Goal: Book appointment/travel/reservation

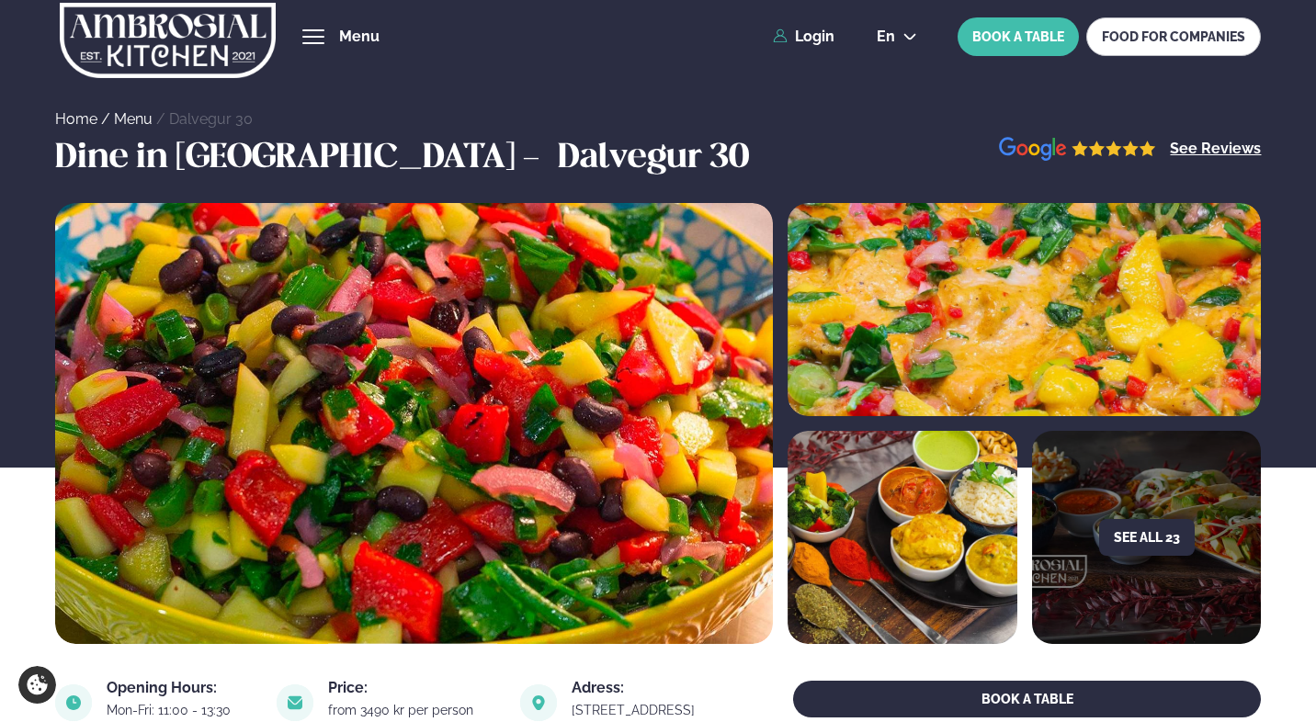
scroll to position [580, 0]
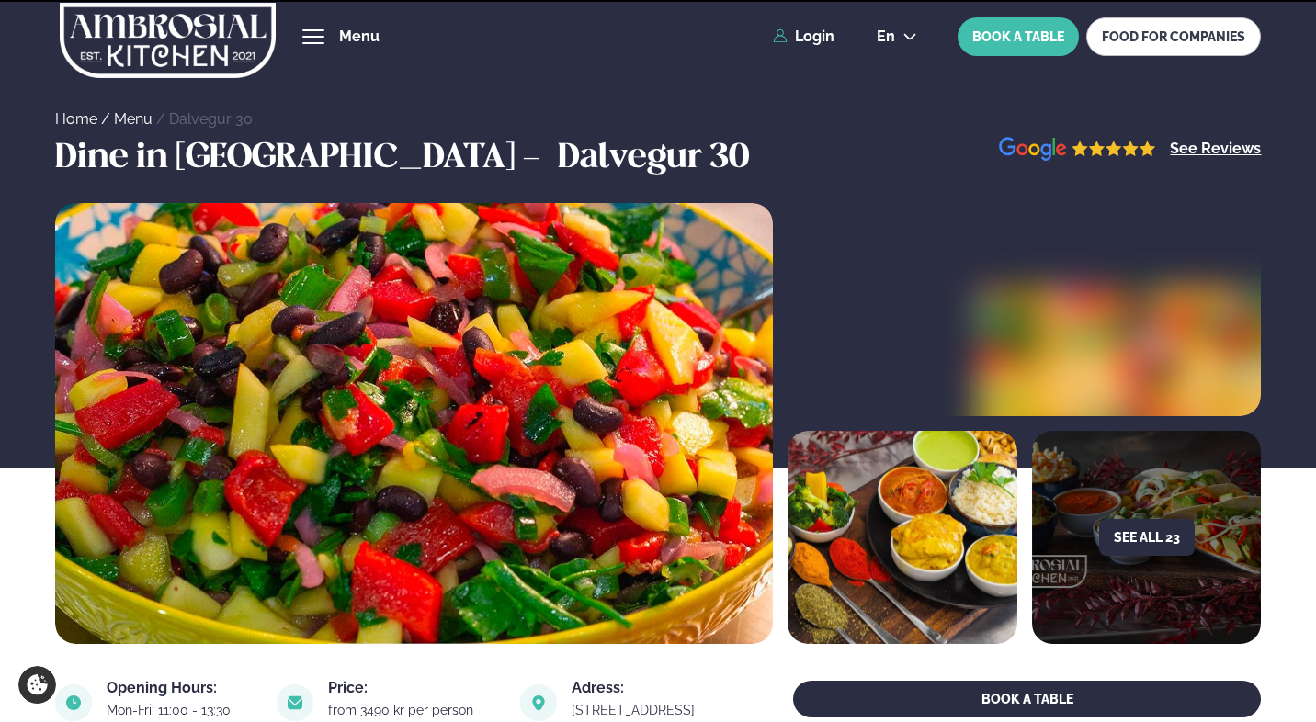
scroll to position [736, 0]
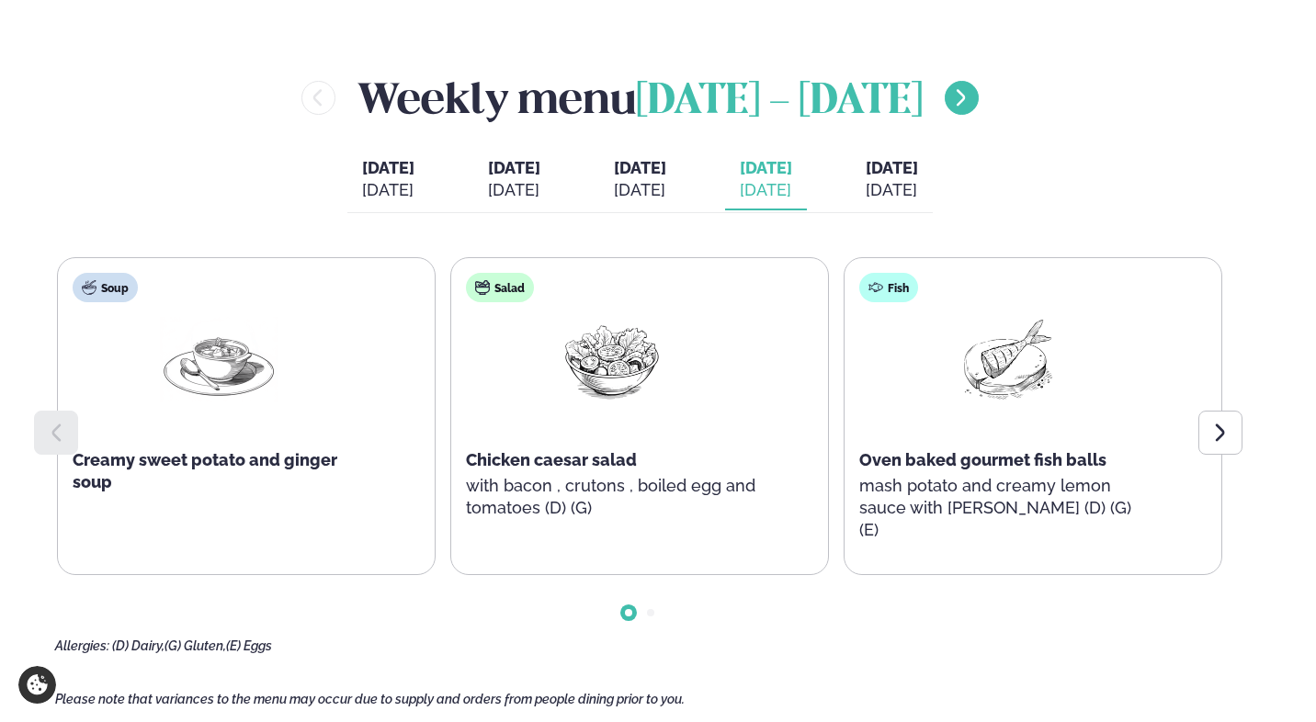
click at [972, 96] on icon "menu-btn-right" at bounding box center [961, 98] width 22 height 22
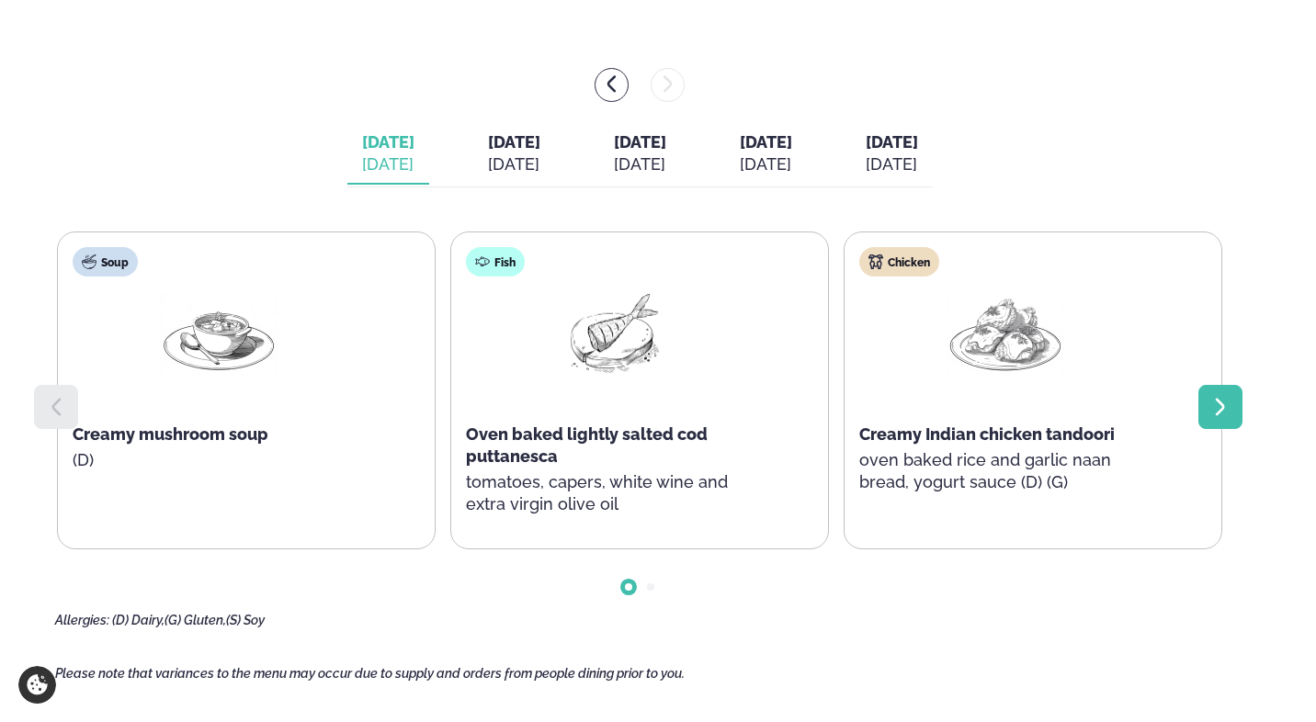
click at [1218, 414] on icon at bounding box center [1220, 407] width 22 height 22
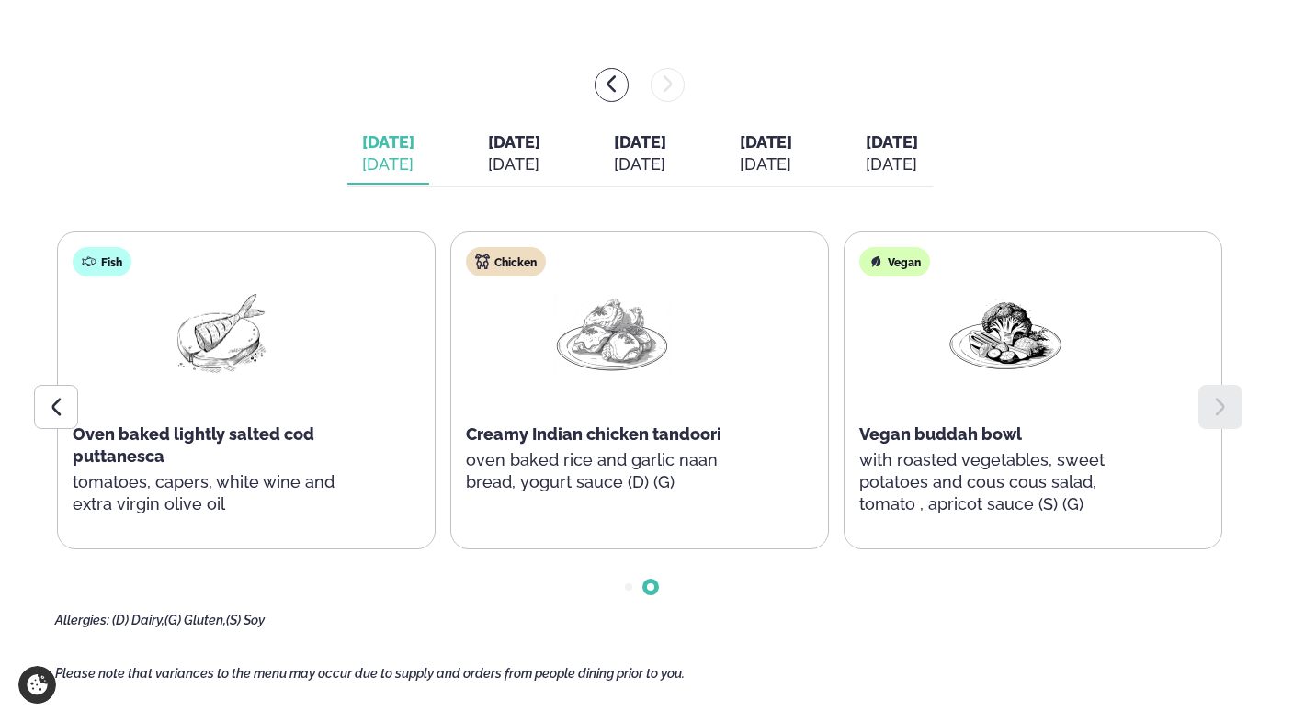
click at [488, 153] on div "[DATE]" at bounding box center [514, 164] width 52 height 22
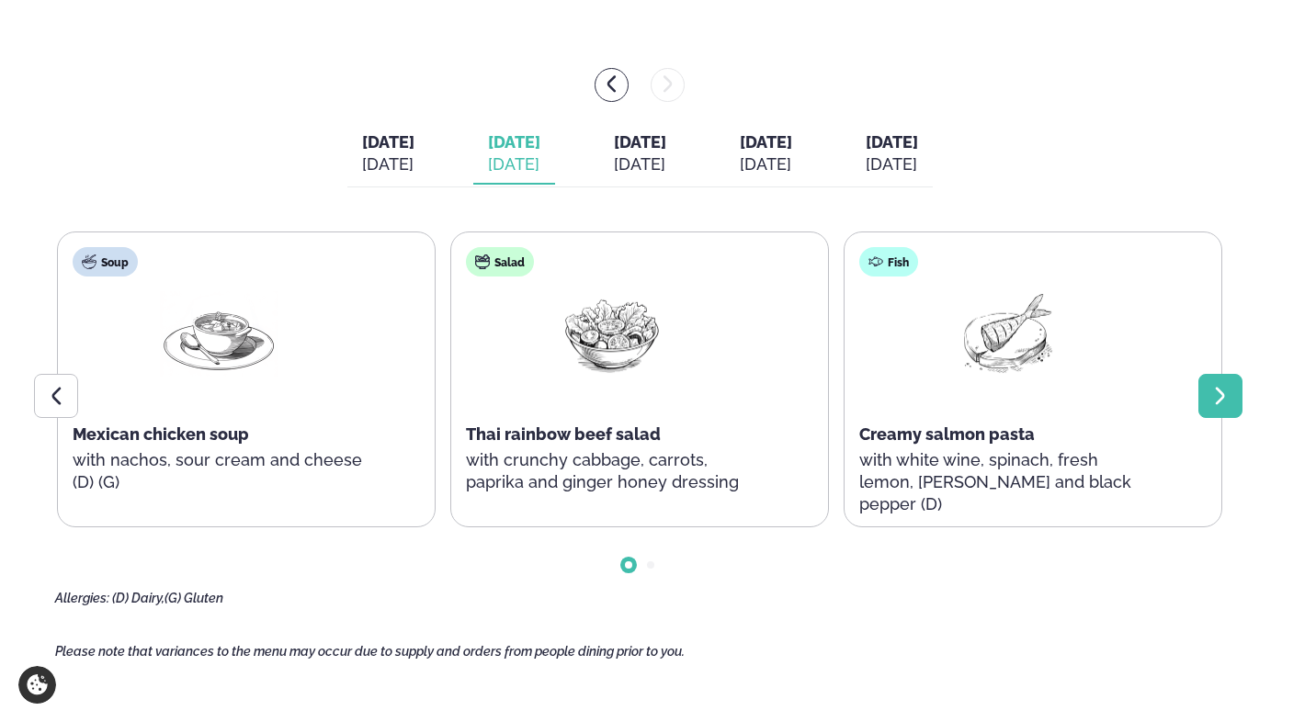
click at [1214, 393] on icon at bounding box center [1220, 396] width 22 height 22
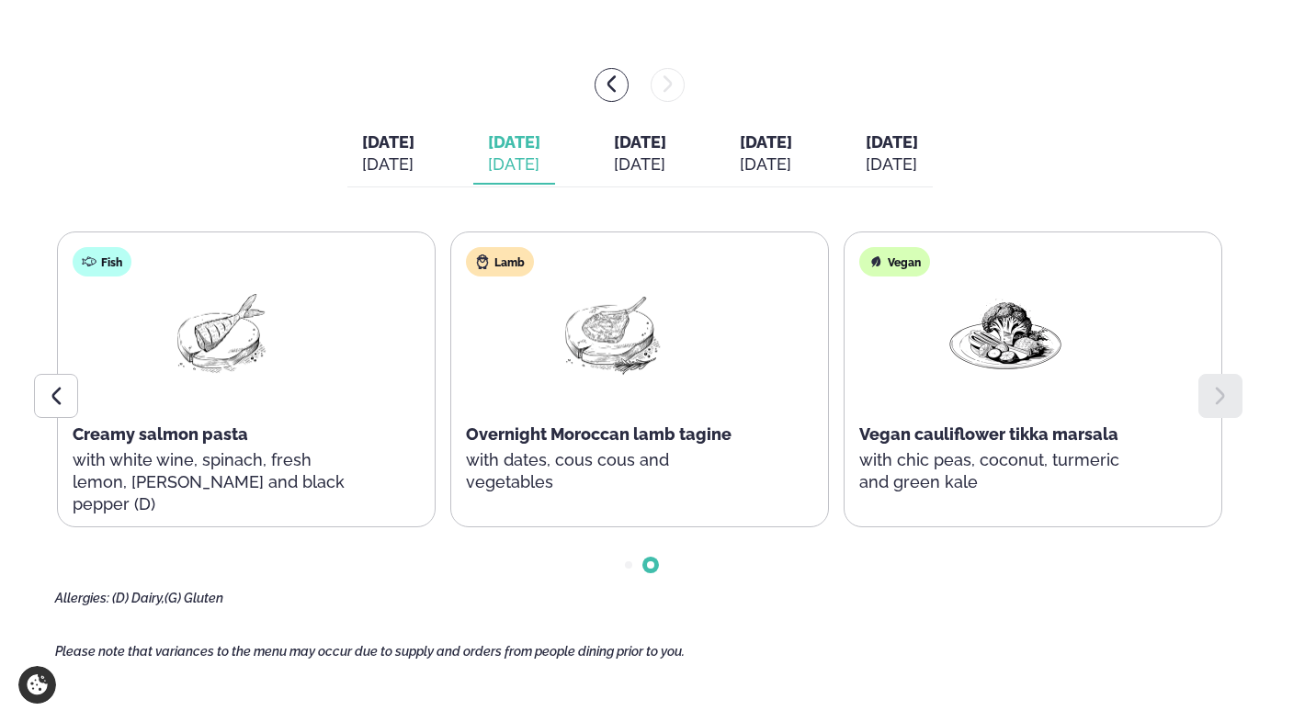
click at [643, 166] on div "[DATE]" at bounding box center [640, 164] width 52 height 22
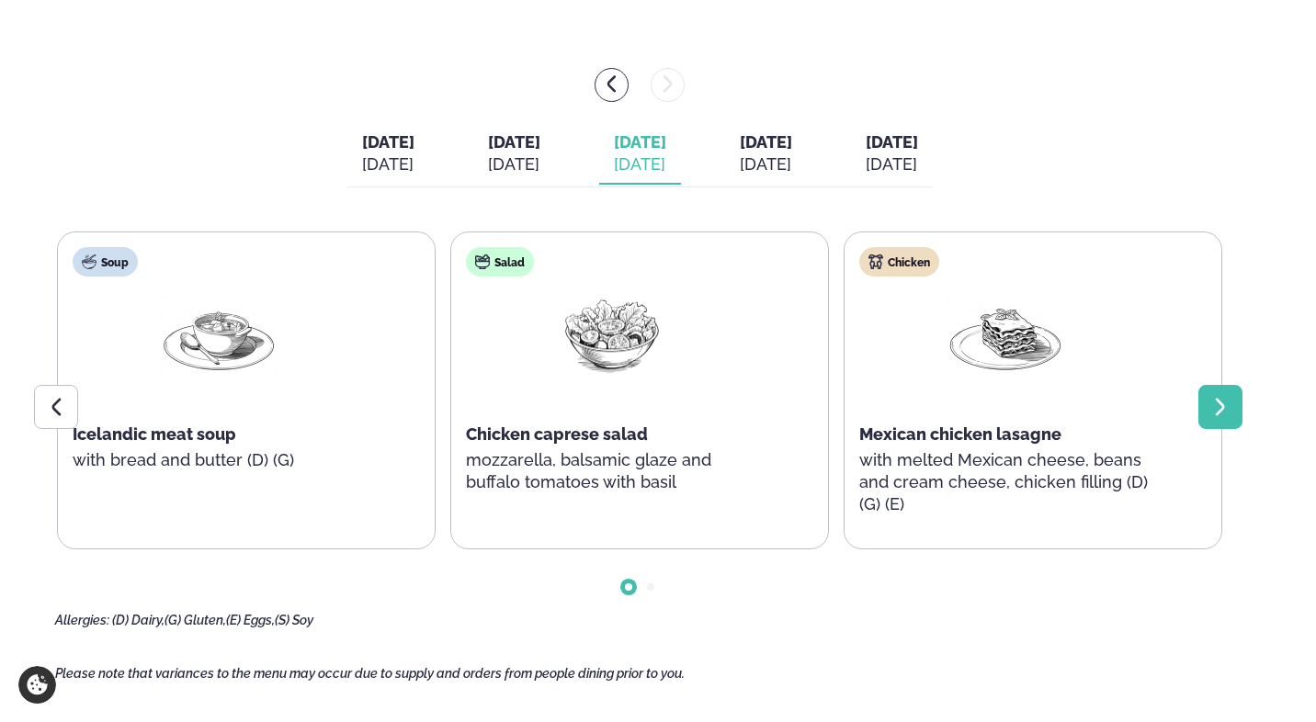
click at [1225, 404] on icon at bounding box center [1220, 407] width 22 height 22
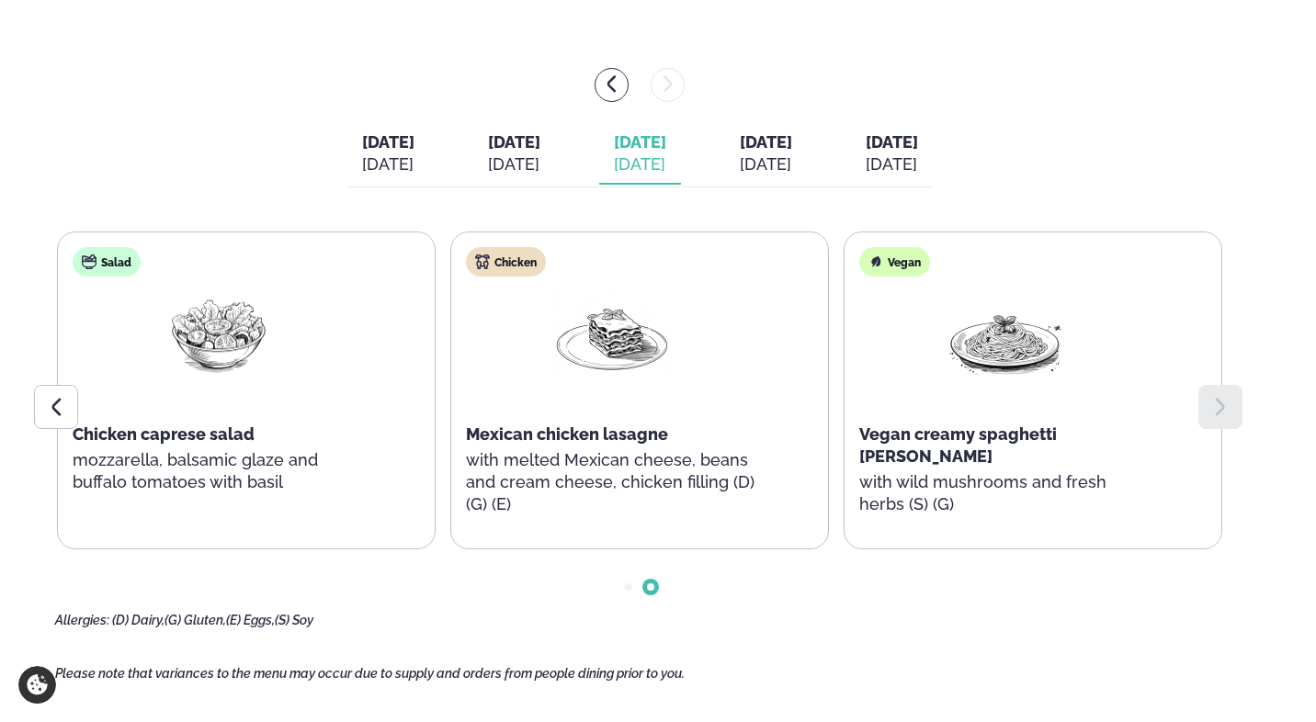
click at [785, 161] on div "[DATE]" at bounding box center [766, 164] width 52 height 22
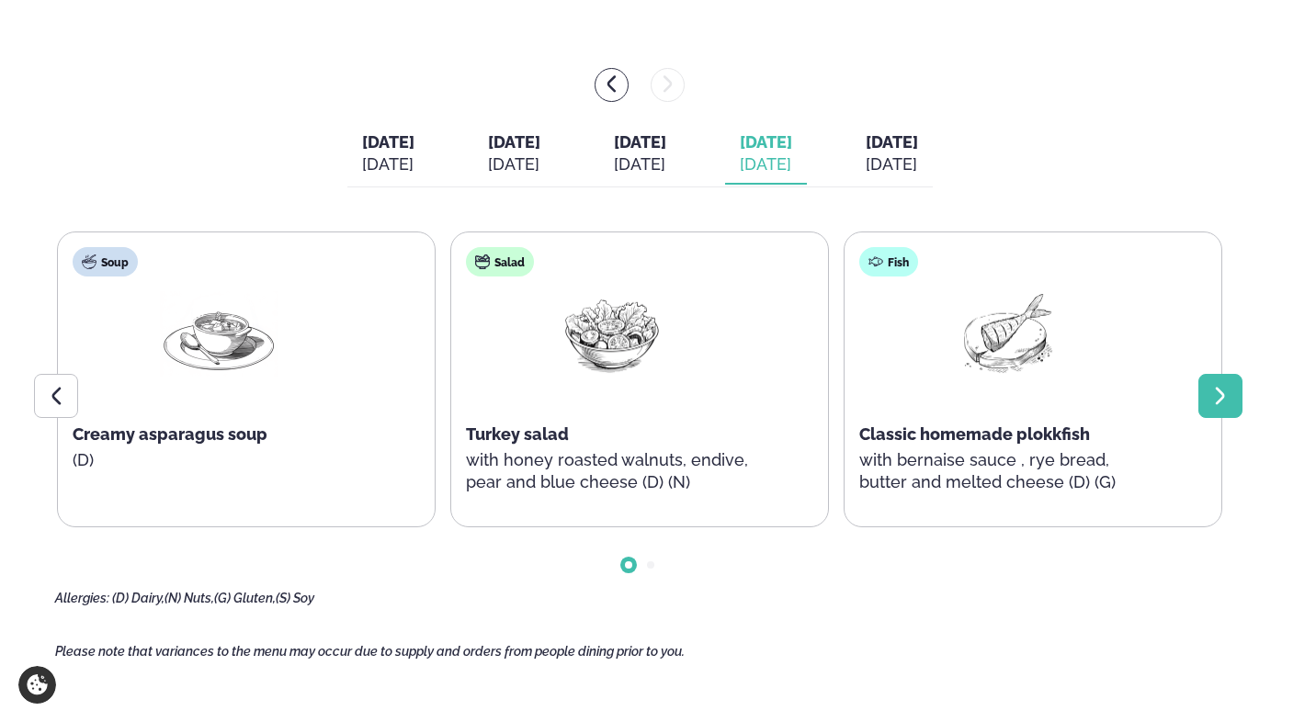
click at [1220, 403] on icon at bounding box center [1220, 396] width 22 height 22
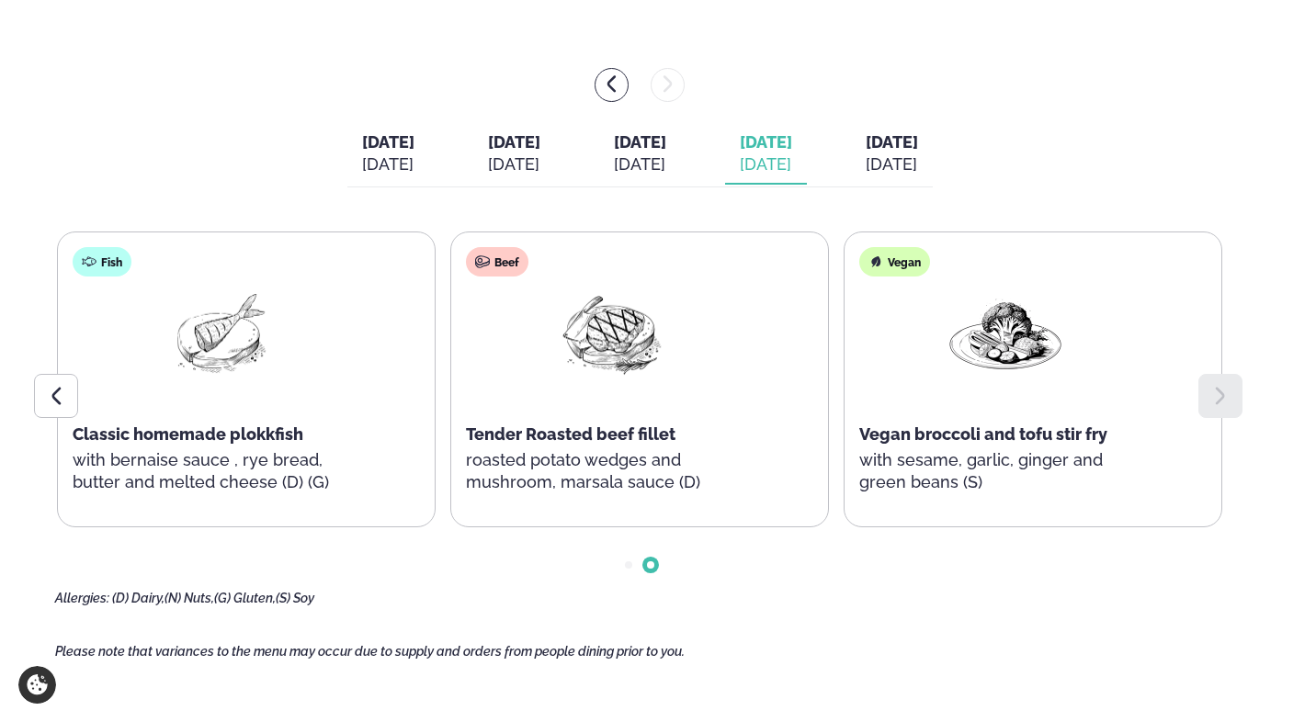
click at [918, 174] on div "[DATE]" at bounding box center [892, 164] width 52 height 22
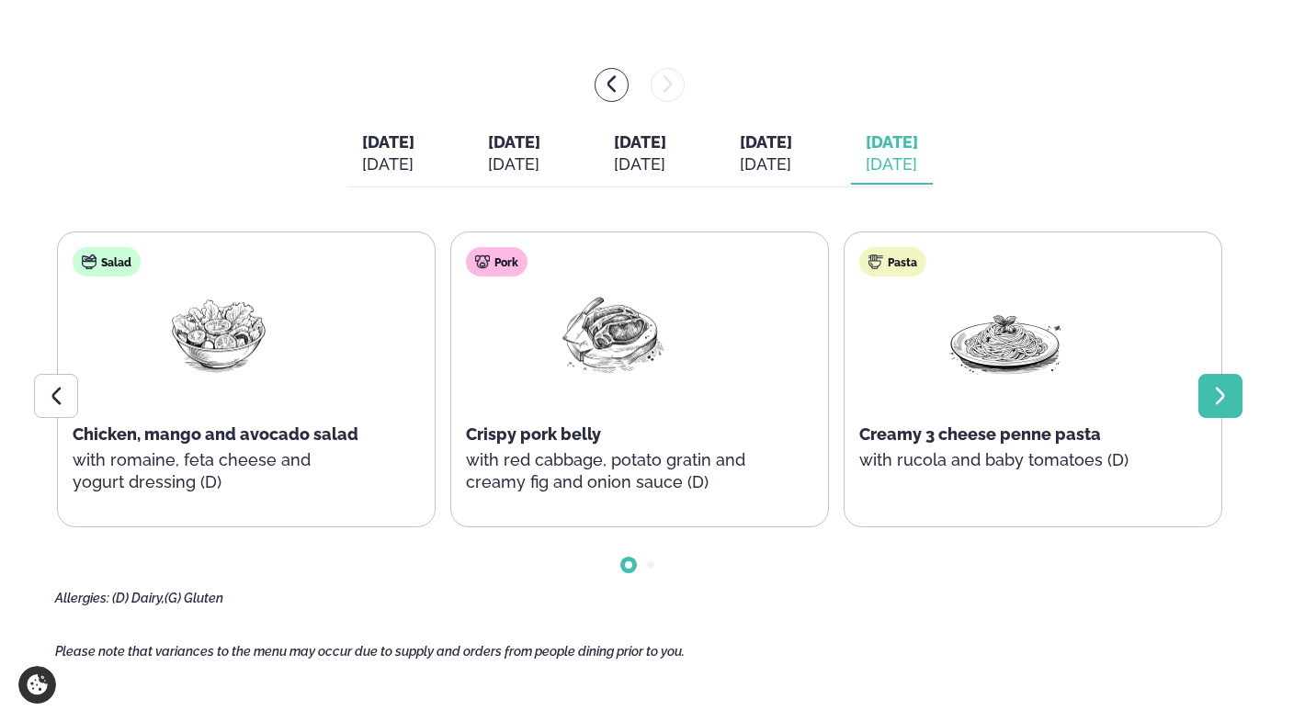
click at [1233, 402] on div at bounding box center [1220, 396] width 44 height 44
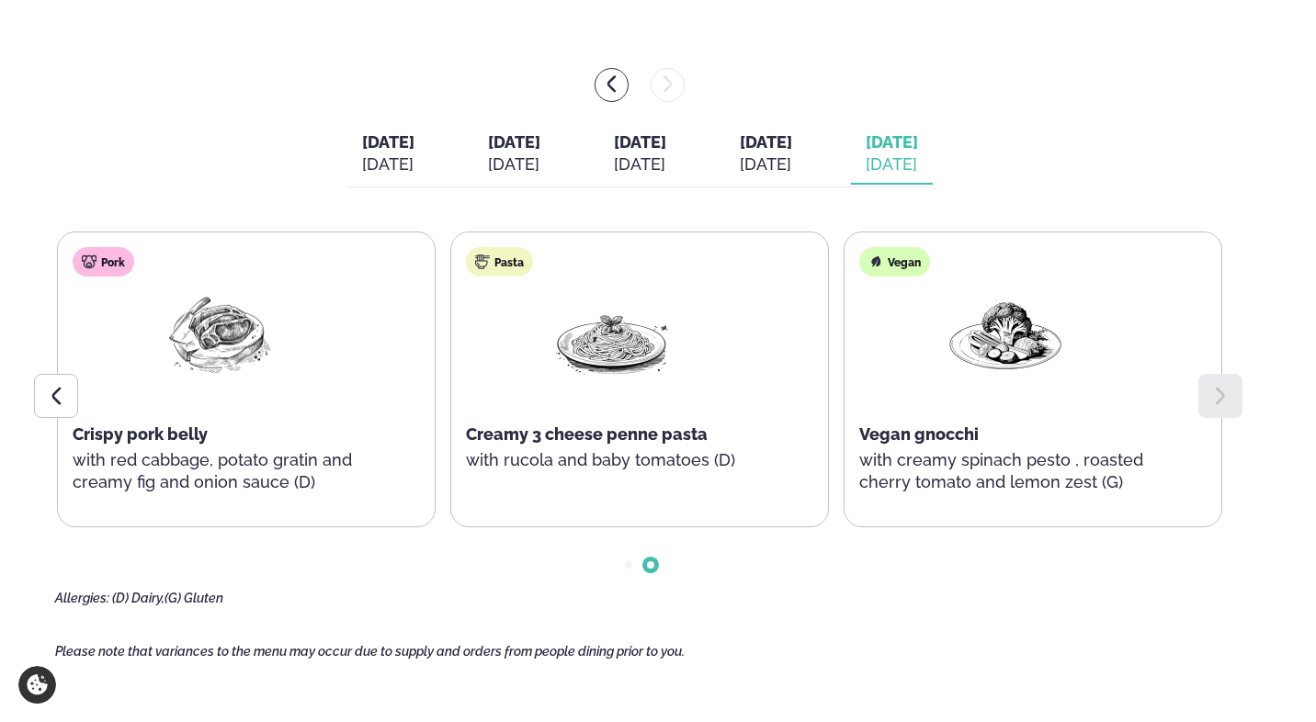
click at [792, 161] on div "[DATE]" at bounding box center [766, 164] width 52 height 22
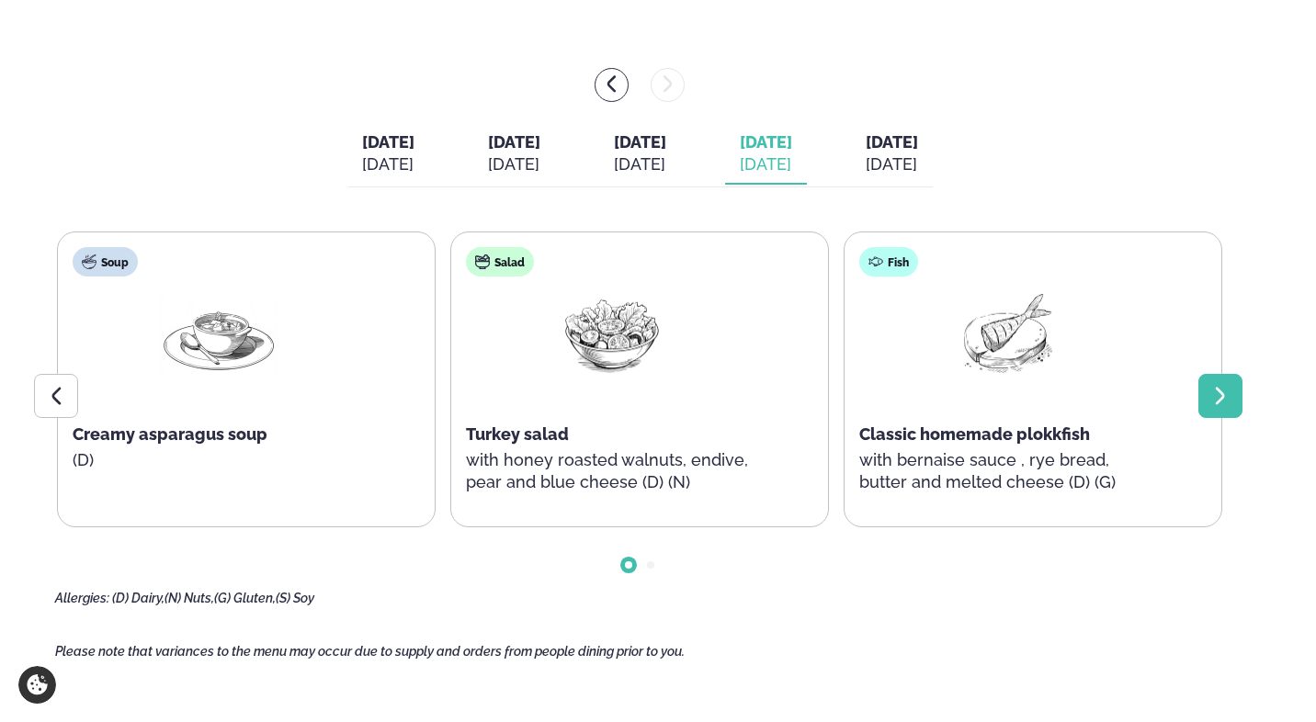
click at [1218, 415] on div at bounding box center [1220, 396] width 44 height 44
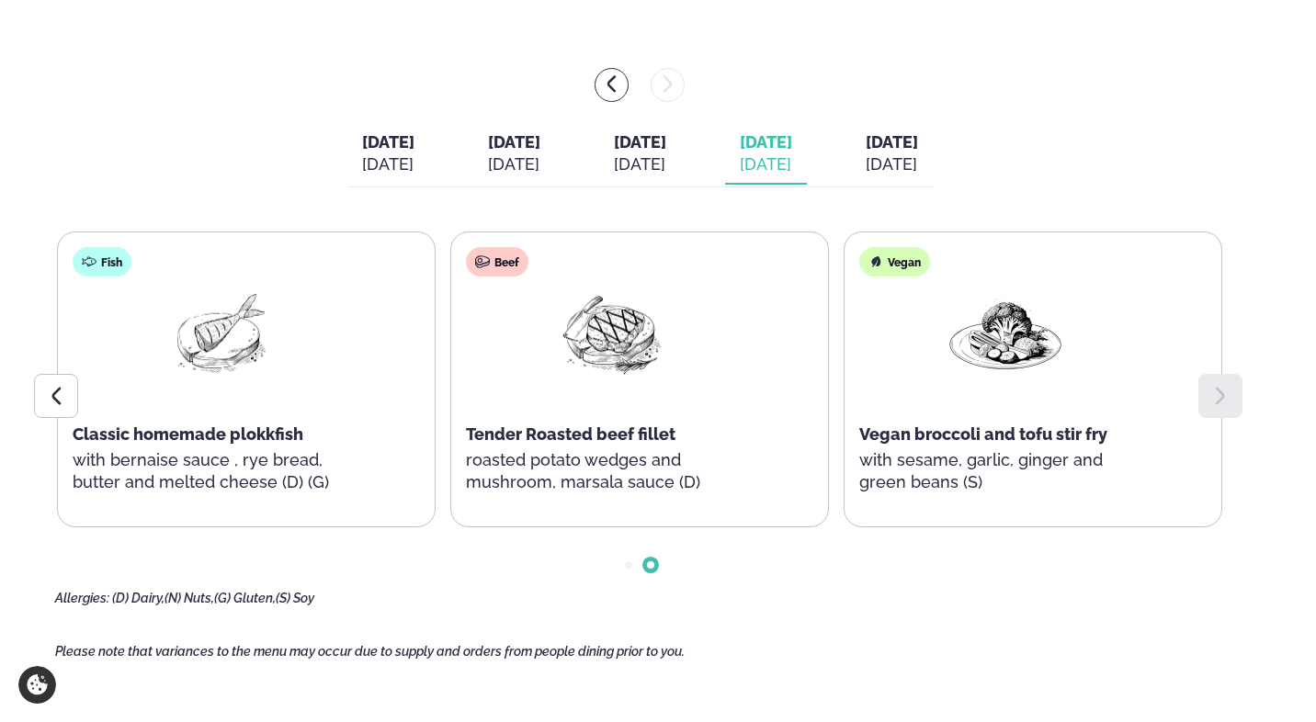
click at [362, 168] on div "[DATE]" at bounding box center [388, 164] width 52 height 22
